Goal: Communication & Community: Answer question/provide support

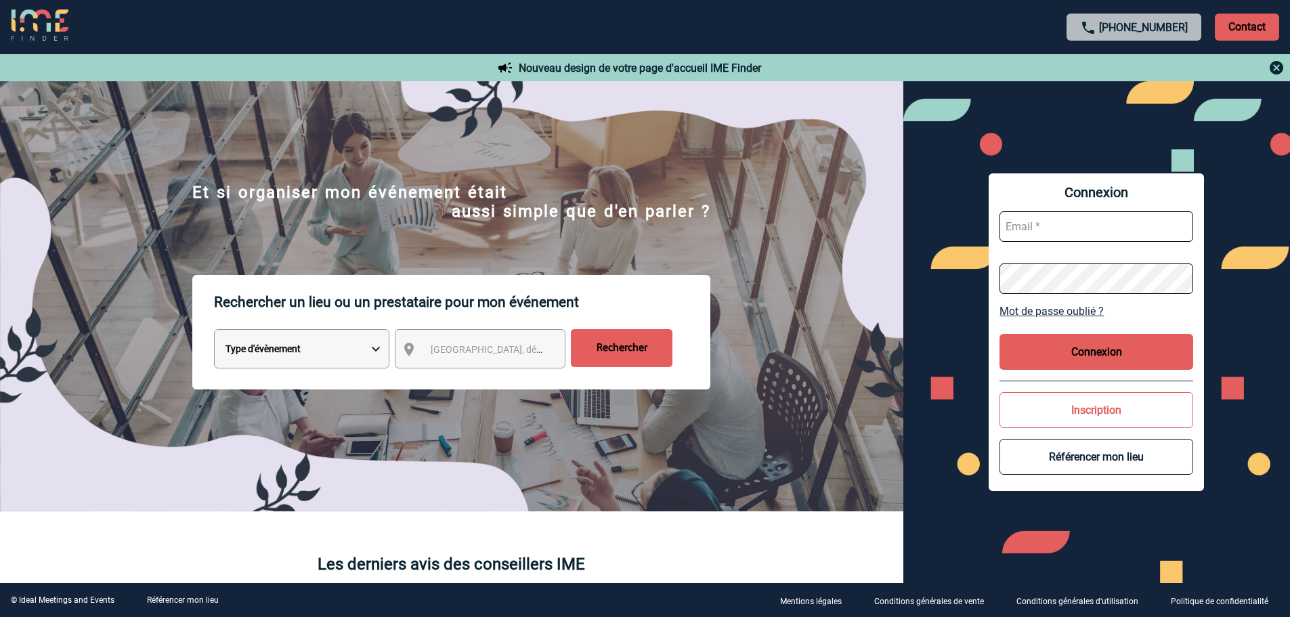
drag, startPoint x: 1054, startPoint y: 232, endPoint x: 1045, endPoint y: 219, distance: 15.6
click at [1054, 230] on input "text" at bounding box center [1097, 226] width 194 height 30
type input "P"
type input "patricia.fontaine@capgemini.com"
click at [1124, 354] on button "Connexion" at bounding box center [1097, 352] width 194 height 36
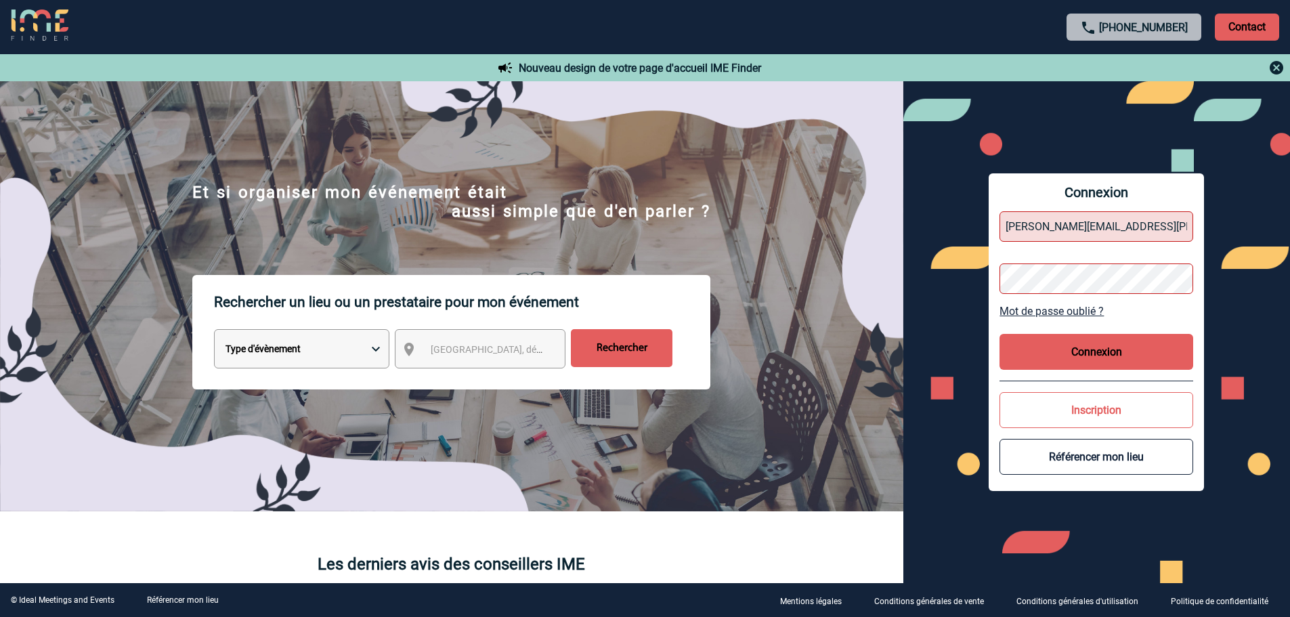
click at [988, 278] on div "Connexion patricia.fontaine@capgemini.com Mot de passe oublié ? Connexion Inscr…" at bounding box center [1097, 332] width 387 height 502
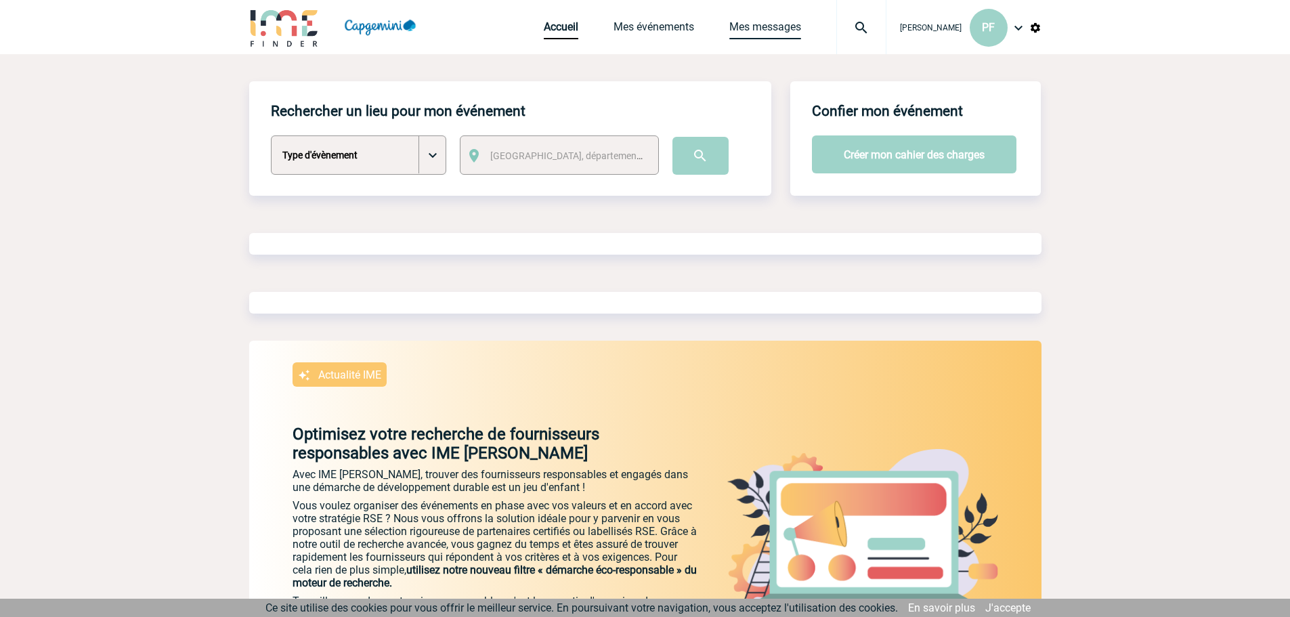
click at [750, 26] on link "Mes messages" at bounding box center [765, 29] width 72 height 19
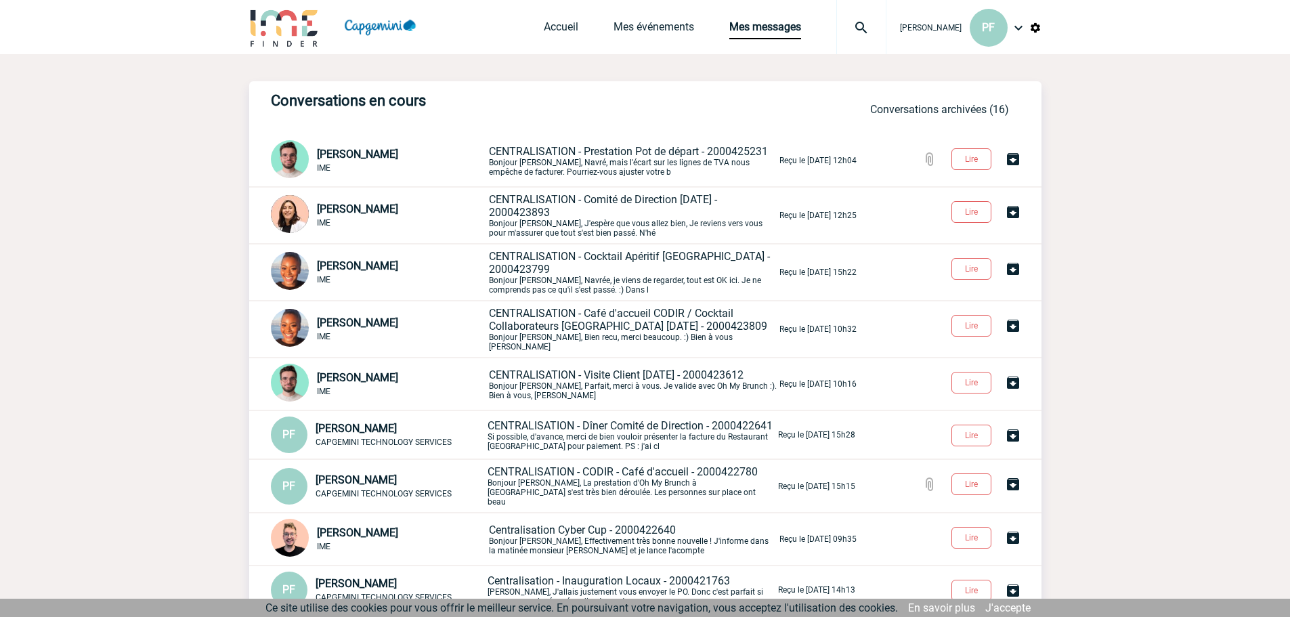
click at [591, 168] on p "CENTRALISATION - Prestation Pot de départ - 2000425231 Bonjour Patricia, Navré,…" at bounding box center [633, 161] width 288 height 32
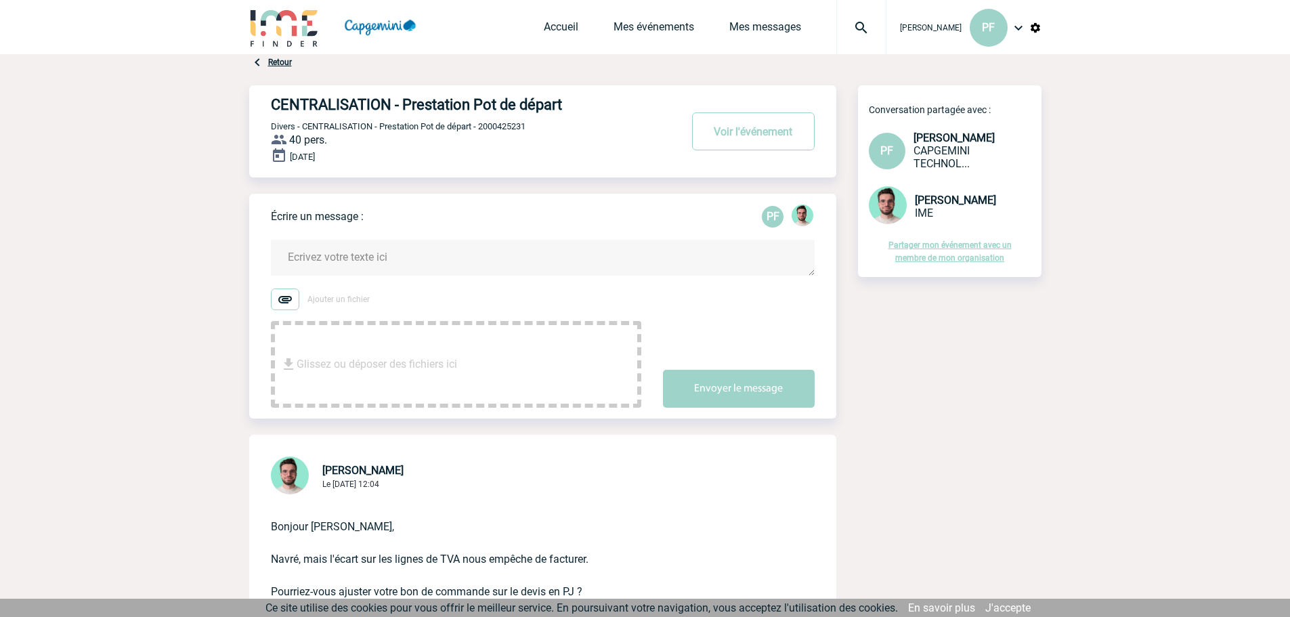
click at [544, 266] on textarea at bounding box center [543, 258] width 544 height 36
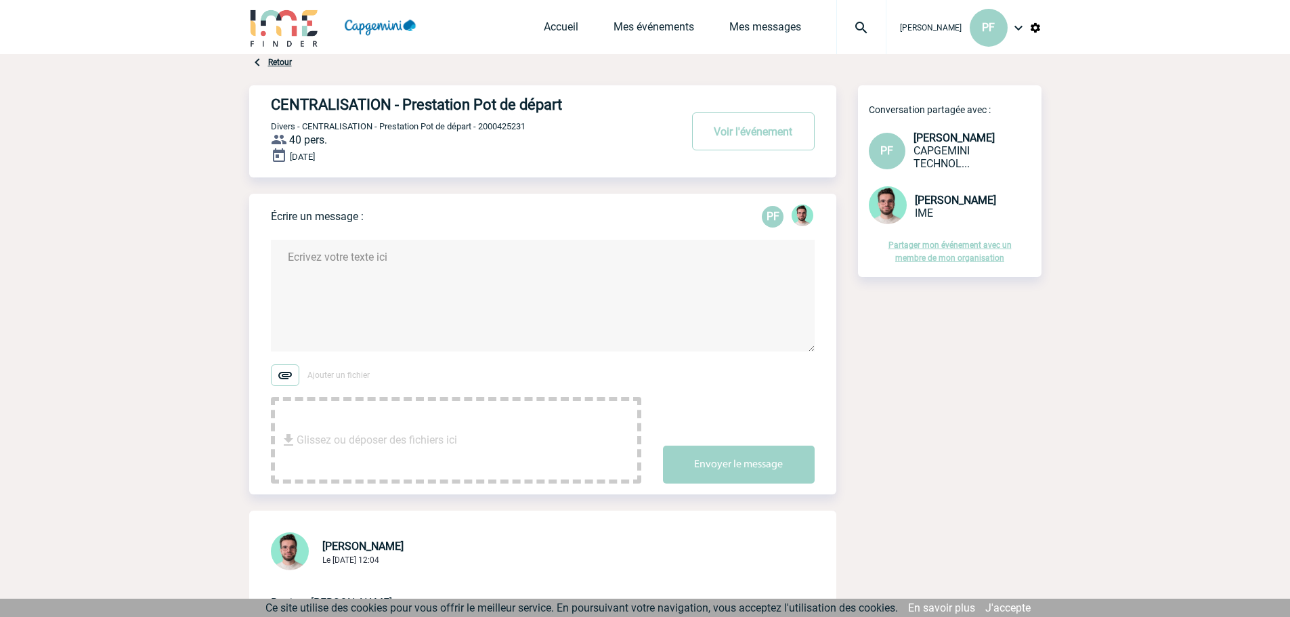
type textarea "b"
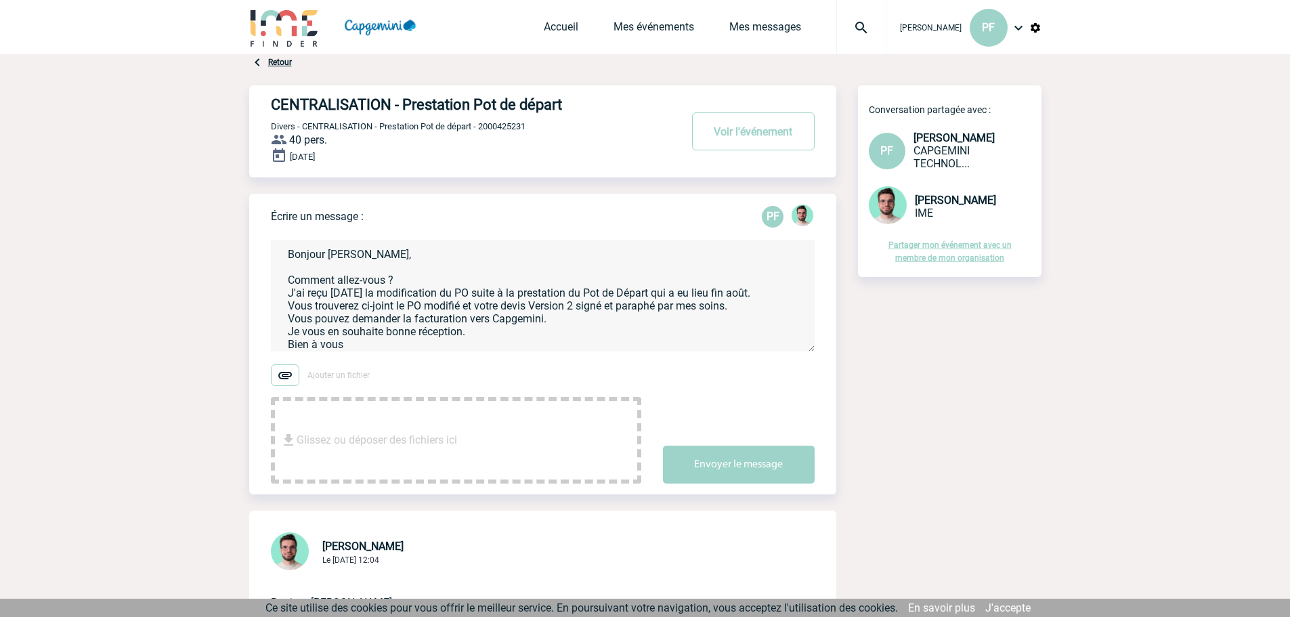
scroll to position [16, 0]
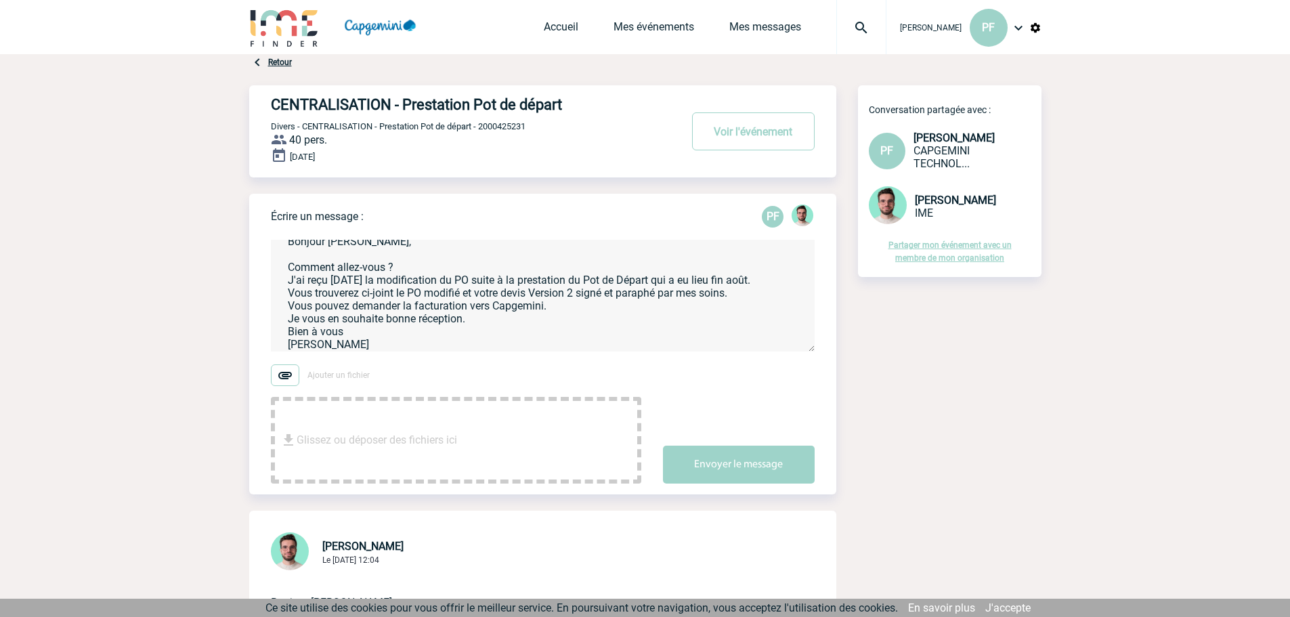
type textarea "Bonjour Benjamin, Comment allez-vous ? J'ai reçu aujourd'hui la modification du…"
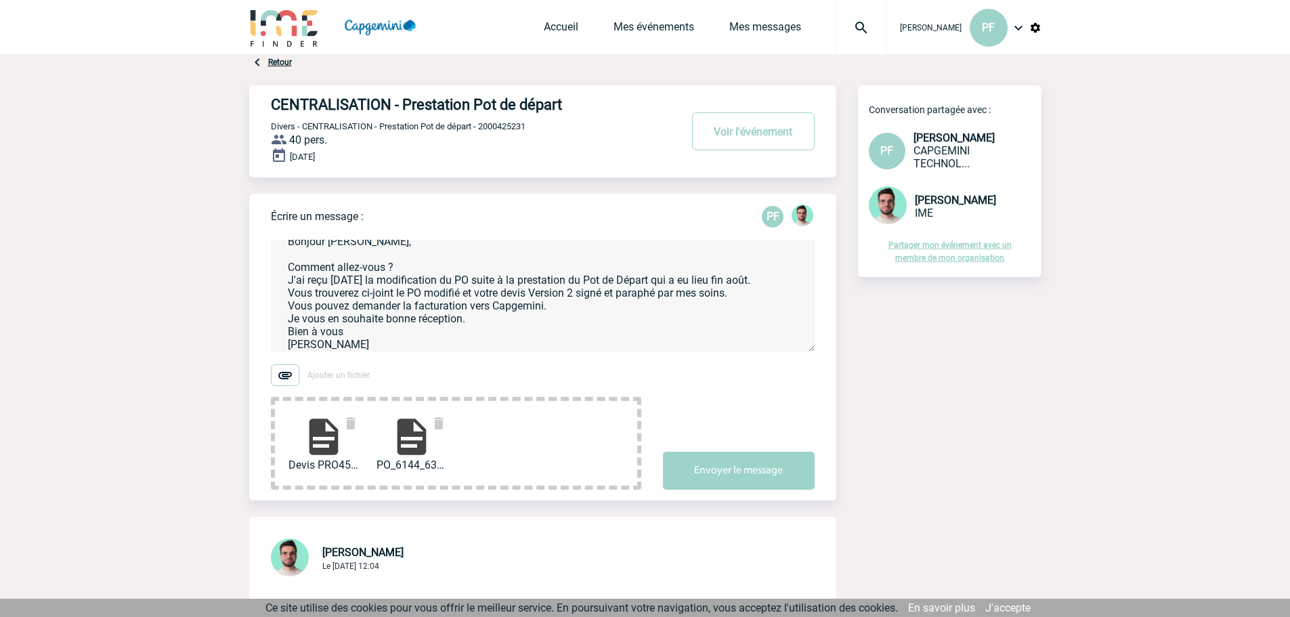
click at [417, 448] on img at bounding box center [411, 436] width 43 height 43
click at [715, 478] on button "Envoyer le message" at bounding box center [739, 471] width 152 height 38
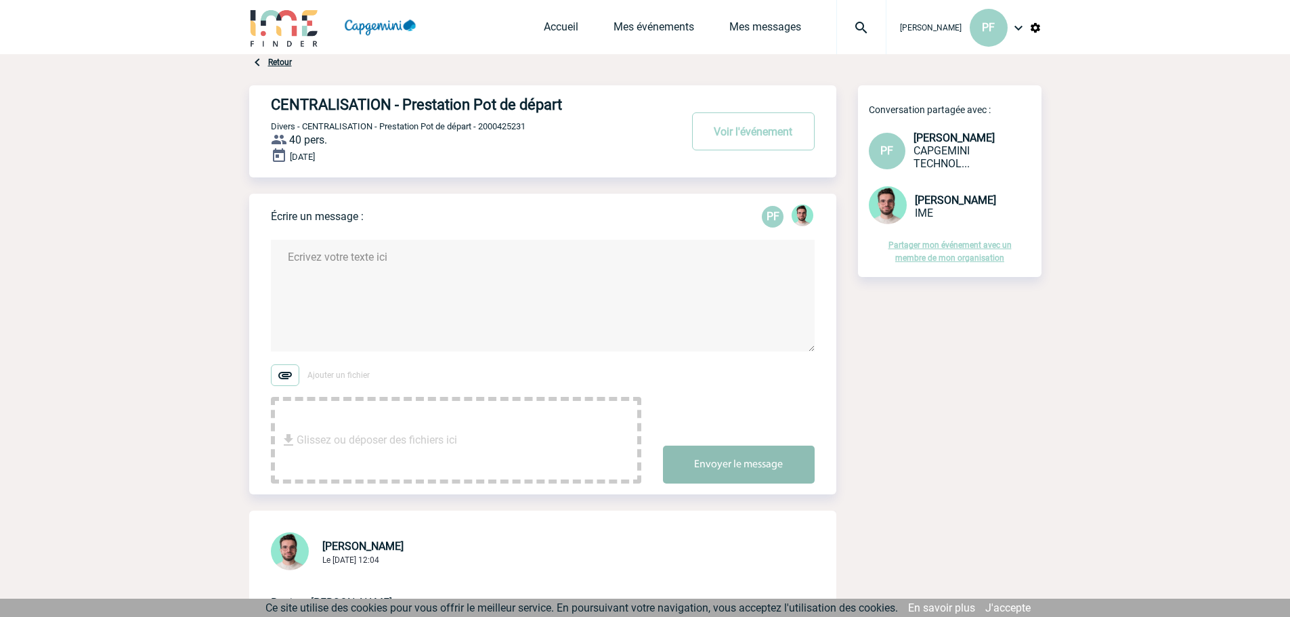
scroll to position [0, 0]
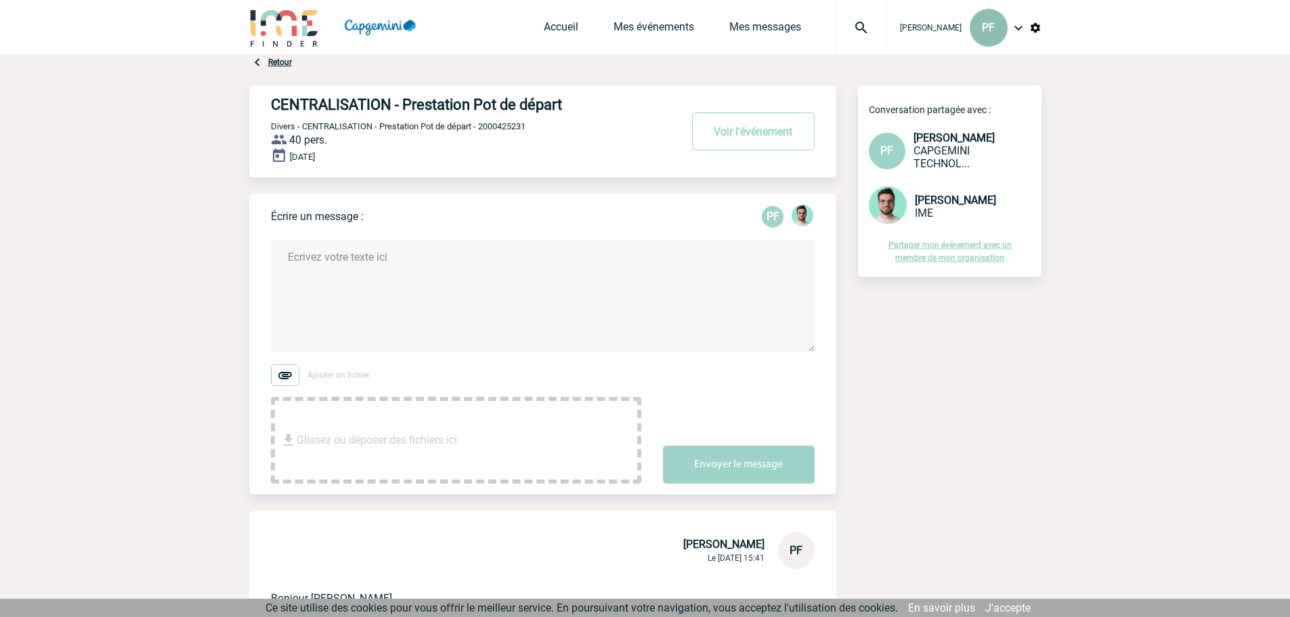
click at [979, 30] on div "PF" at bounding box center [989, 28] width 38 height 38
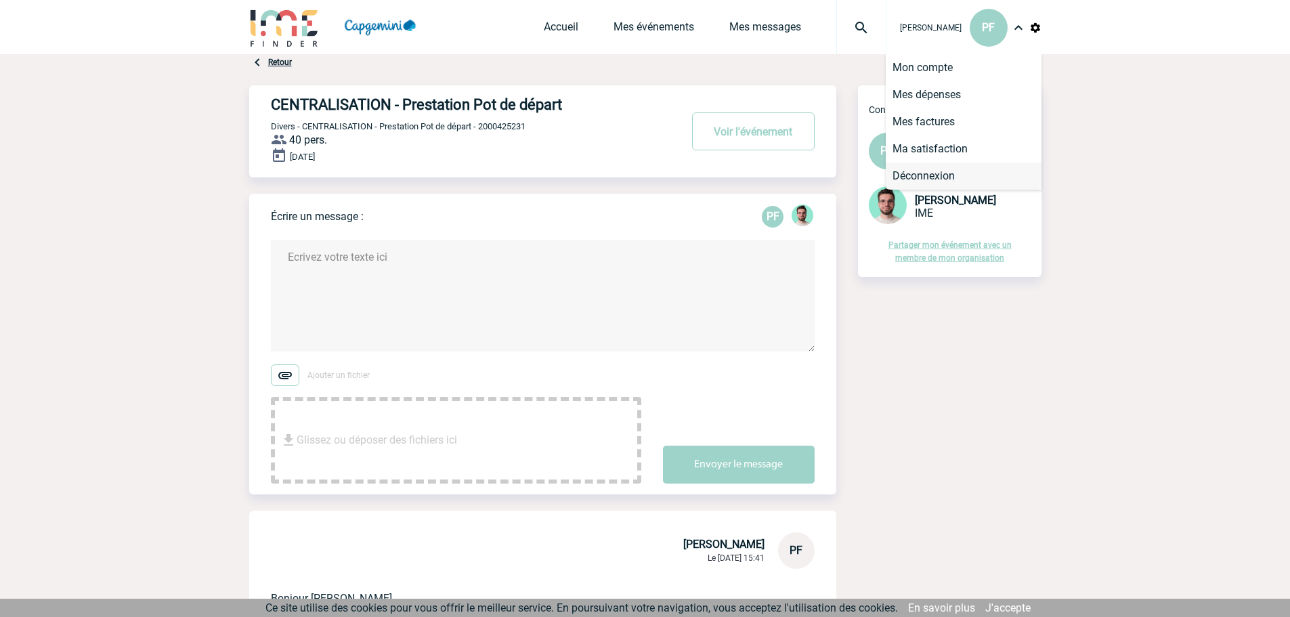
click at [955, 174] on li "Déconnexion" at bounding box center [964, 176] width 156 height 27
